Goal: Task Accomplishment & Management: Complete application form

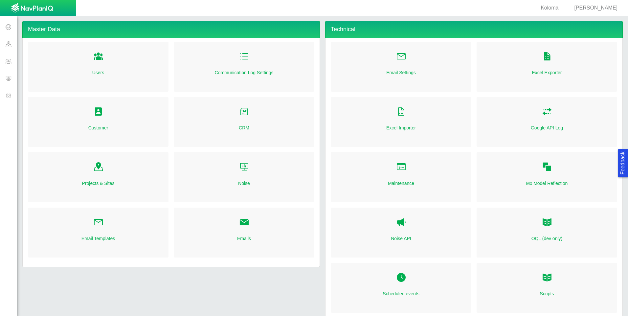
click at [607, 7] on span "[PERSON_NAME]" at bounding box center [595, 8] width 43 height 6
select select "42784196460032690"
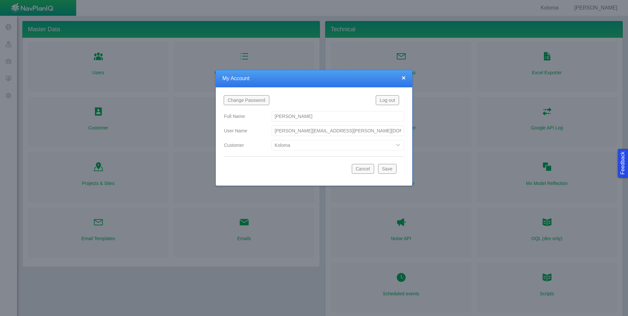
click at [400, 146] on select "Bison Blue Green Solutions Civitas DJ Area DJ Area 2 Koloma Oxy Prairie OC Urban" at bounding box center [338, 145] width 132 height 11
click at [399, 145] on select "Bison Blue Green Solutions Civitas DJ Area DJ Area 2 Koloma Oxy Prairie OC Urban" at bounding box center [338, 145] width 132 height 11
click at [258, 175] on div "Cancel Save" at bounding box center [314, 170] width 181 height 16
click at [365, 171] on button "Cancel" at bounding box center [363, 169] width 22 height 10
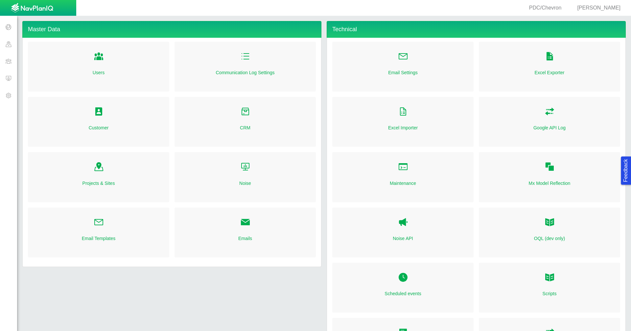
click at [592, 6] on span "[PERSON_NAME]" at bounding box center [598, 8] width 43 height 6
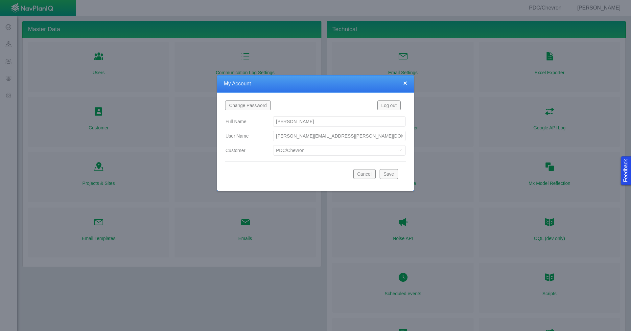
click at [398, 150] on select "Bison Blue Green Solutions Chevron Civitas Koloma Oxy PDC/Chevron Prairie OC Ur…" at bounding box center [339, 150] width 132 height 11
click at [273, 145] on select "Bison Blue Green Solutions Chevron Civitas Koloma Oxy PDC/Chevron Prairie OC Ur…" at bounding box center [339, 150] width 132 height 11
select select "42784196460046054"
click at [386, 175] on button "Save" at bounding box center [388, 174] width 18 height 10
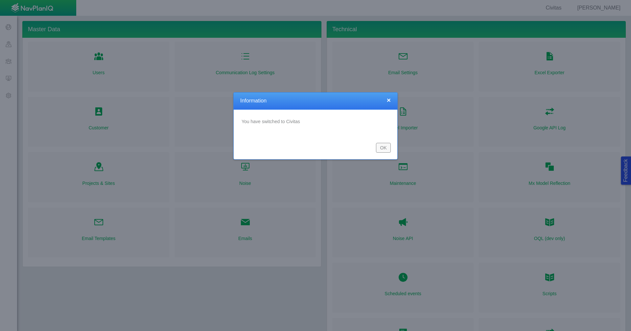
click at [382, 147] on button "OK" at bounding box center [383, 148] width 15 height 10
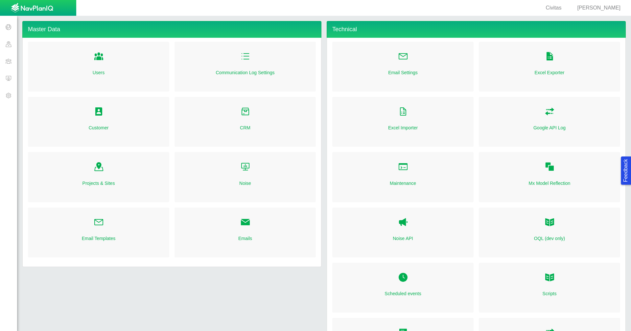
click at [12, 60] on span at bounding box center [8, 61] width 17 height 17
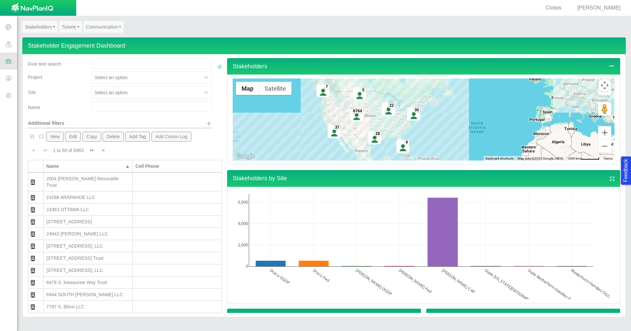
click at [11, 99] on span at bounding box center [8, 95] width 17 height 17
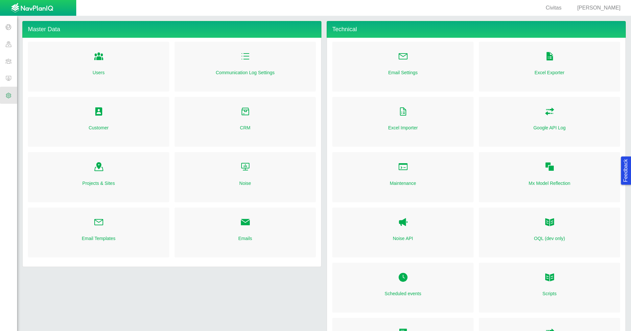
click at [101, 127] on link "Customer" at bounding box center [99, 127] width 20 height 7
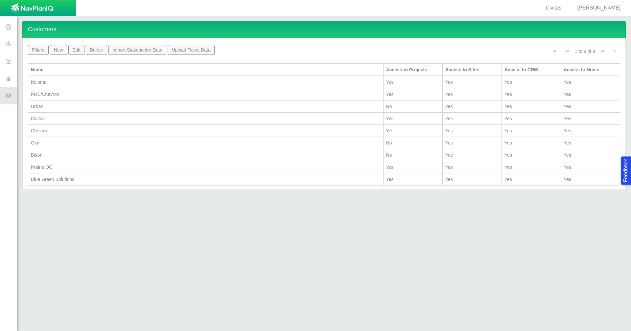
click at [57, 52] on button "New" at bounding box center [58, 50] width 17 height 10
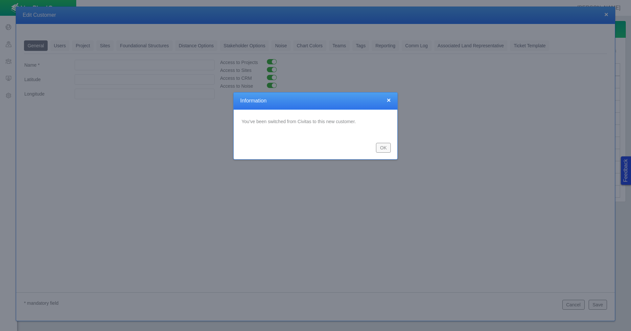
click at [382, 147] on button "OK" at bounding box center [383, 148] width 15 height 10
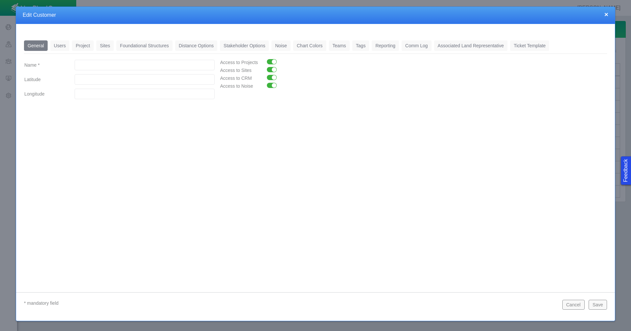
click at [92, 68] on input "Name *" at bounding box center [145, 65] width 140 height 11
type input "Regulatory"
click at [78, 78] on input "Latitude" at bounding box center [145, 79] width 140 height 11
click at [596, 305] on button "Save" at bounding box center [597, 305] width 18 height 10
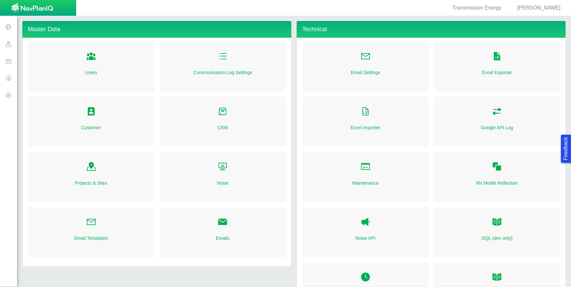
click at [9, 59] on span at bounding box center [8, 61] width 17 height 17
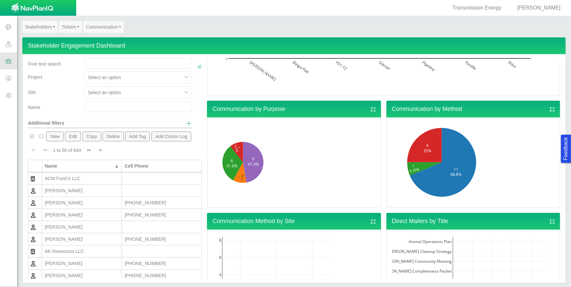
scroll to position [275, 0]
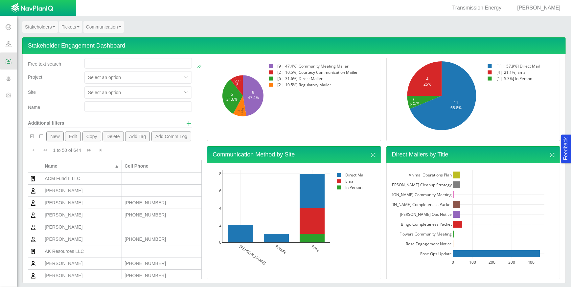
click at [68, 27] on link "Tickets" at bounding box center [70, 27] width 23 height 12
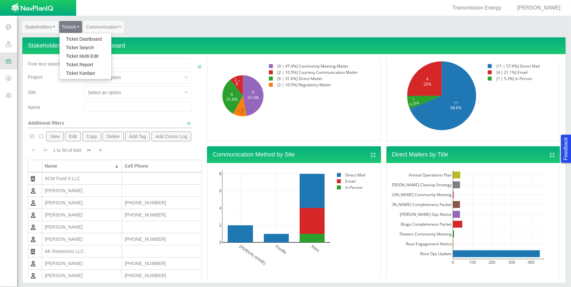
click at [69, 37] on link "Ticket Dashboard" at bounding box center [85, 39] width 52 height 9
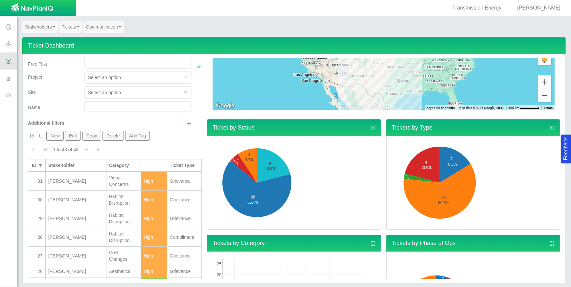
scroll to position [0, 0]
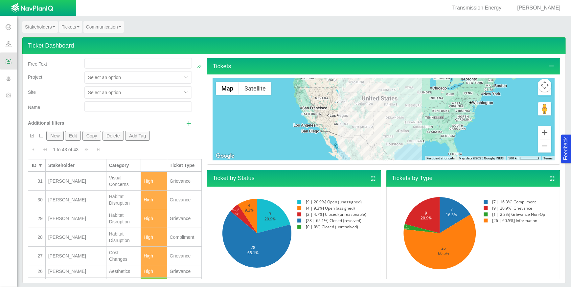
click at [48, 30] on link "Stakeholders" at bounding box center [39, 27] width 35 height 12
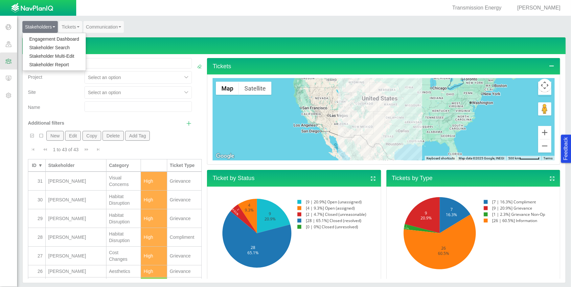
click at [48, 38] on link "Engagement Dashboard" at bounding box center [54, 39] width 63 height 9
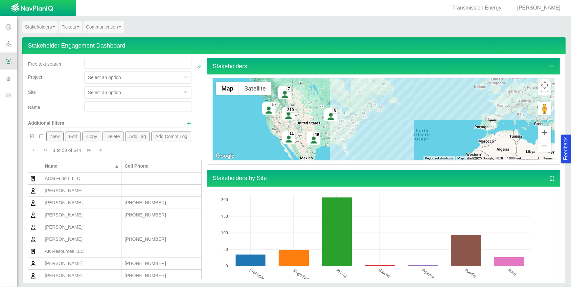
click at [58, 138] on button "New" at bounding box center [54, 137] width 17 height 10
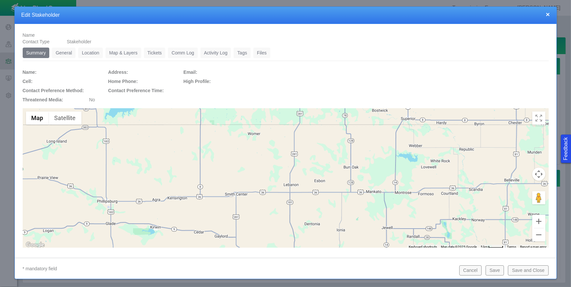
click at [66, 54] on link "General" at bounding box center [64, 53] width 24 height 11
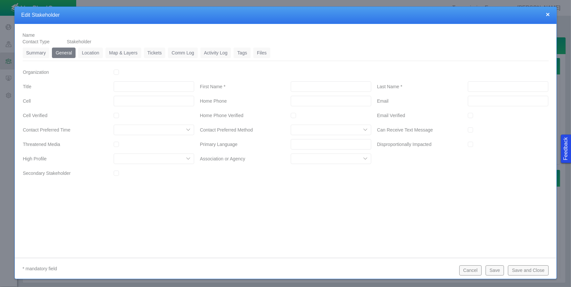
click at [187, 132] on select "Morning Afternoon Evening" at bounding box center [154, 130] width 80 height 11
click at [117, 145] on input "Threatened Media" at bounding box center [116, 144] width 5 height 5
checkbox input "false"
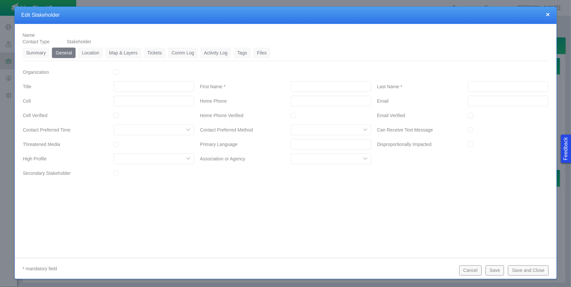
click at [189, 159] on select "Community Liaison County Officer Judge Media Mold Finder Pet Inspector State Re…" at bounding box center [154, 159] width 80 height 11
click at [368, 157] on select "Animal Control ECMC Fertilization Control Pipeline Inspection Renewable Co Tran…" at bounding box center [331, 159] width 80 height 11
click at [418, 166] on div at bounding box center [462, 160] width 177 height 14
click at [360, 145] on input "Primary Language" at bounding box center [331, 144] width 80 height 11
click at [361, 197] on div "Name Contact Type Stakeholder Summary 0 General 0 Location 0 Map & Layers 0 Tic…" at bounding box center [286, 136] width 542 height 224
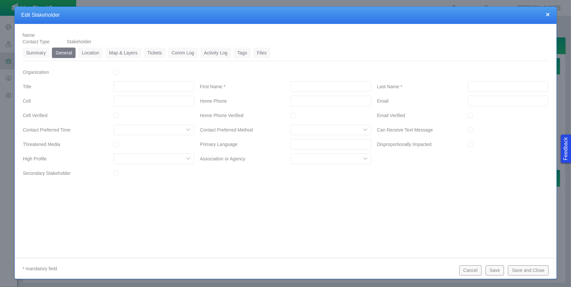
click at [548, 12] on button "×" at bounding box center [547, 14] width 4 height 7
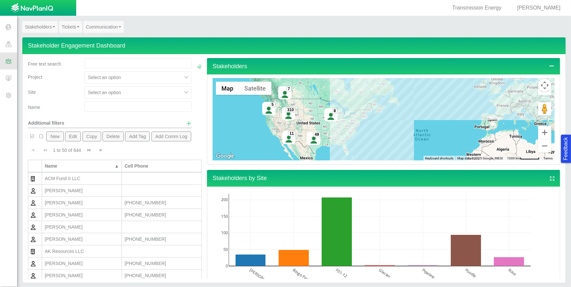
click at [186, 124] on span "Show additional filters" at bounding box center [189, 124] width 6 height 6
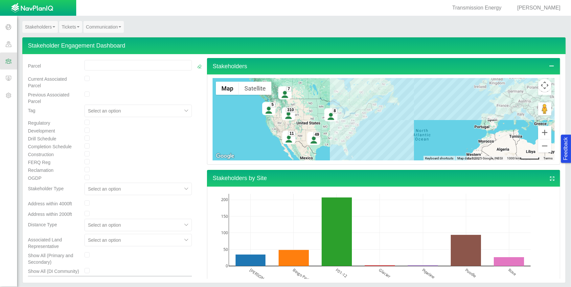
scroll to position [149, 0]
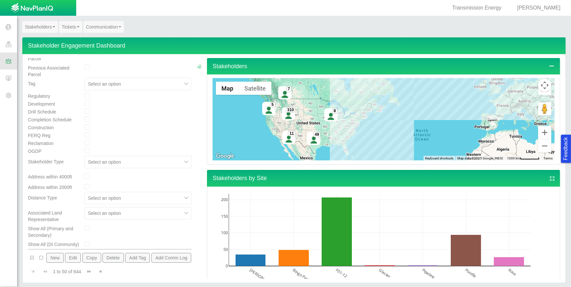
click at [85, 245] on input "checkbox" at bounding box center [86, 243] width 5 height 5
checkbox input "true"
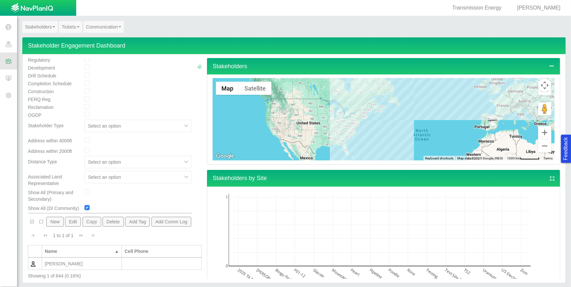
scroll to position [190, 0]
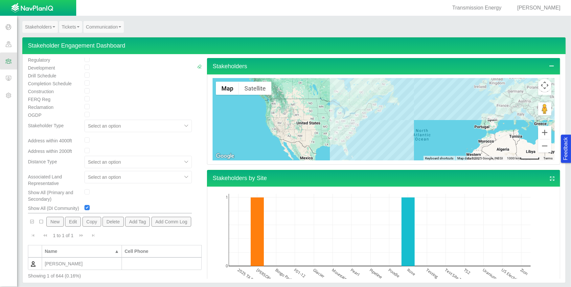
click at [96, 266] on div "[PERSON_NAME]" at bounding box center [82, 264] width 74 height 7
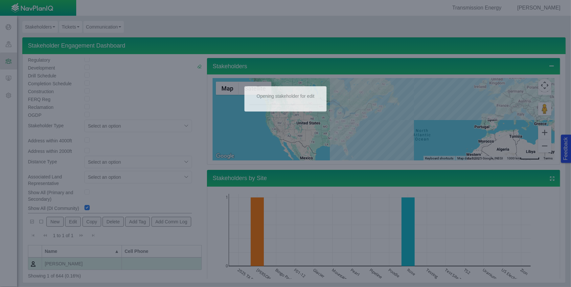
checkbox input "true"
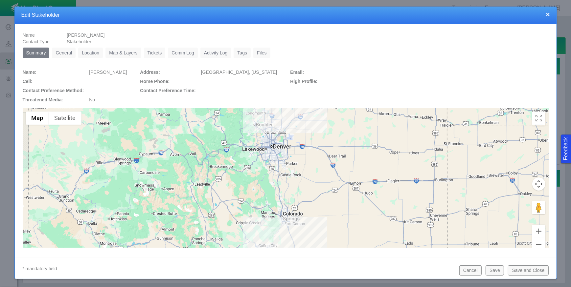
click at [65, 56] on link "General" at bounding box center [64, 53] width 24 height 11
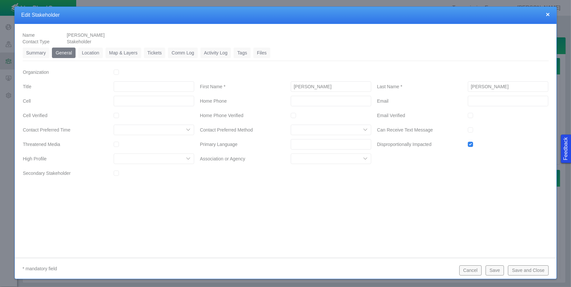
click at [472, 272] on button "Cancel" at bounding box center [470, 271] width 22 height 10
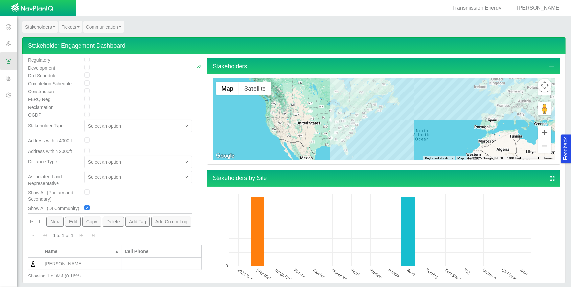
click at [84, 205] on input "checkbox" at bounding box center [86, 207] width 5 height 5
checkbox input "false"
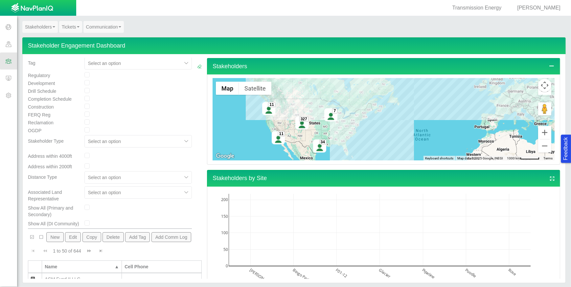
scroll to position [160, 0]
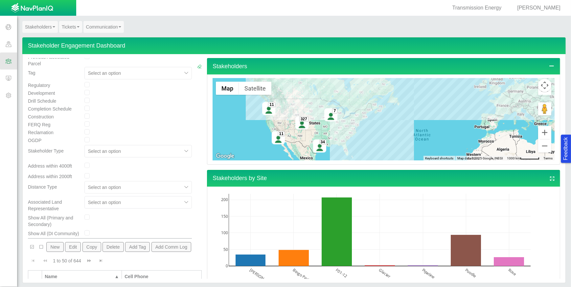
click at [8, 93] on span at bounding box center [8, 95] width 17 height 17
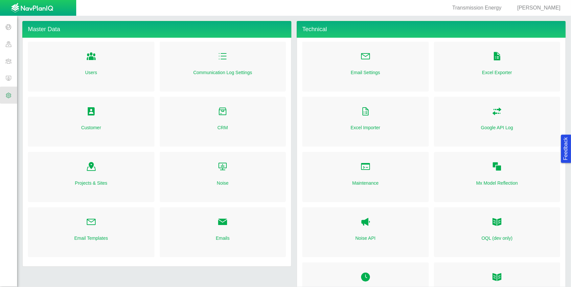
click at [220, 128] on link "CRM" at bounding box center [222, 127] width 11 height 7
checkbox input "true"
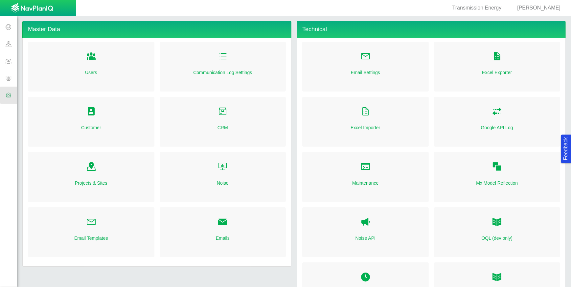
checkbox input "true"
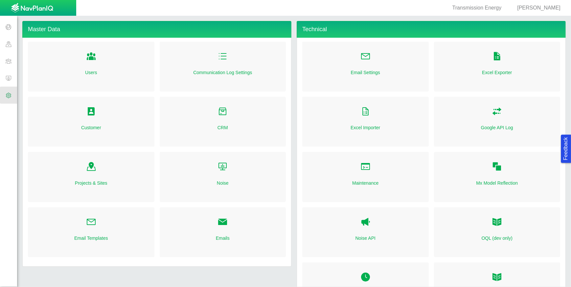
checkbox input "true"
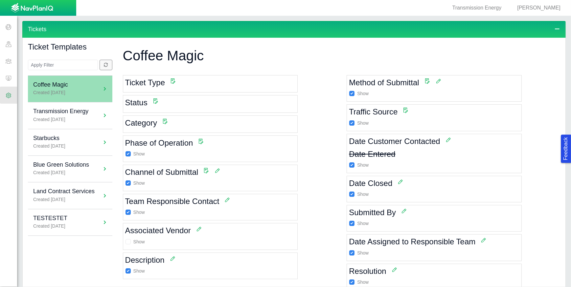
click at [5, 62] on span at bounding box center [8, 61] width 17 height 17
